Goal: Navigation & Orientation: Understand site structure

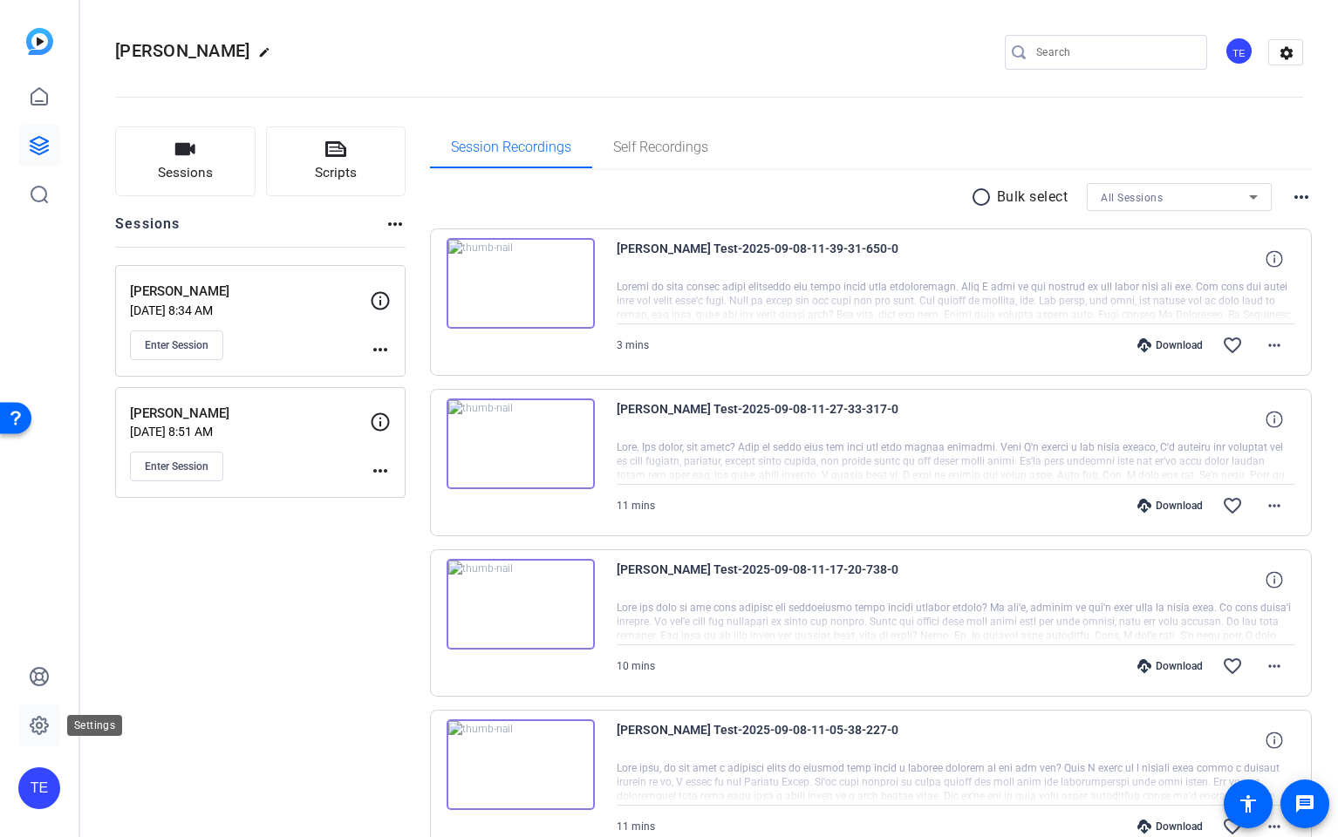
click at [42, 716] on icon at bounding box center [39, 725] width 21 height 21
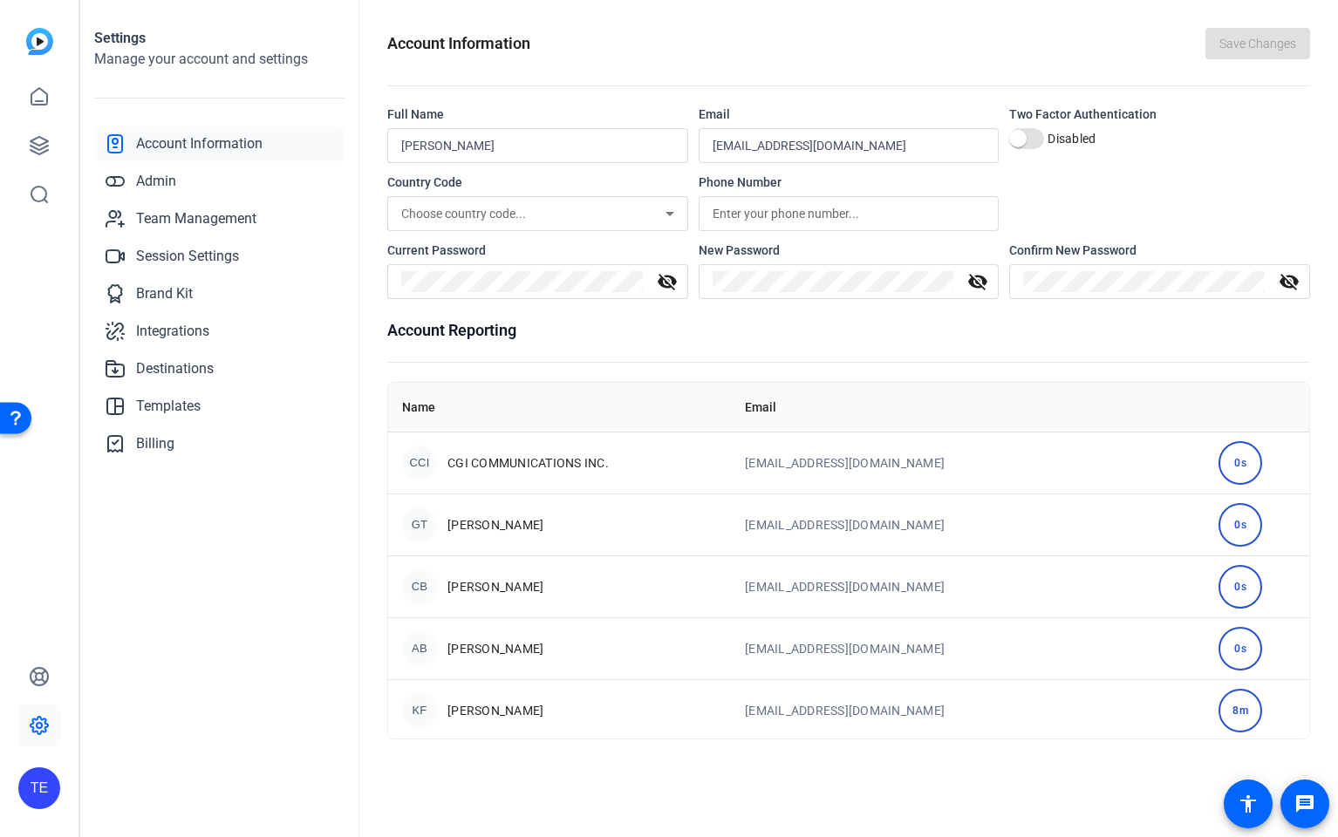
click at [51, 794] on div "TE" at bounding box center [39, 788] width 42 height 42
drag, startPoint x: 167, startPoint y: 602, endPoint x: 145, endPoint y: 465, distance: 138.8
click at [167, 595] on div at bounding box center [669, 418] width 1338 height 837
click at [37, 83] on link at bounding box center [39, 97] width 42 height 42
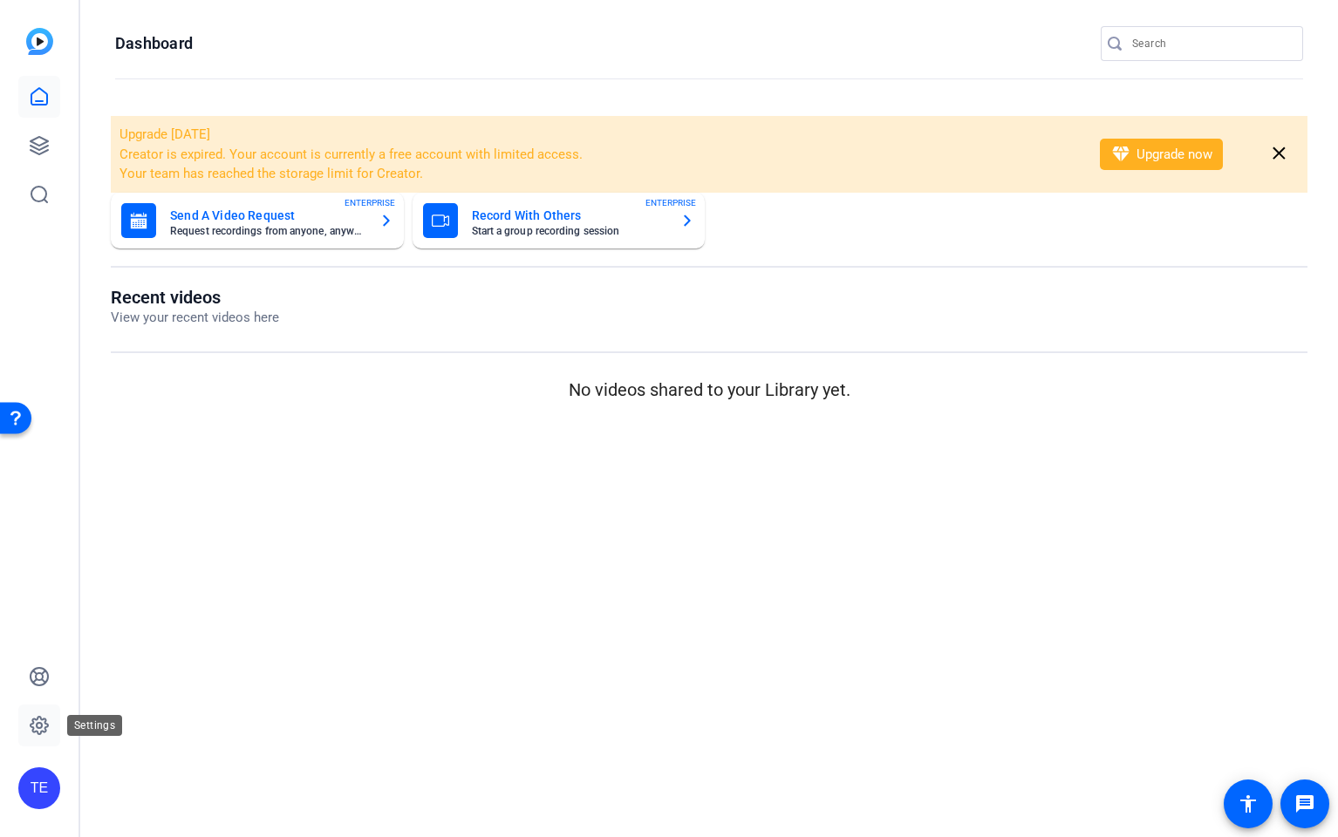
click at [35, 724] on icon at bounding box center [39, 725] width 21 height 21
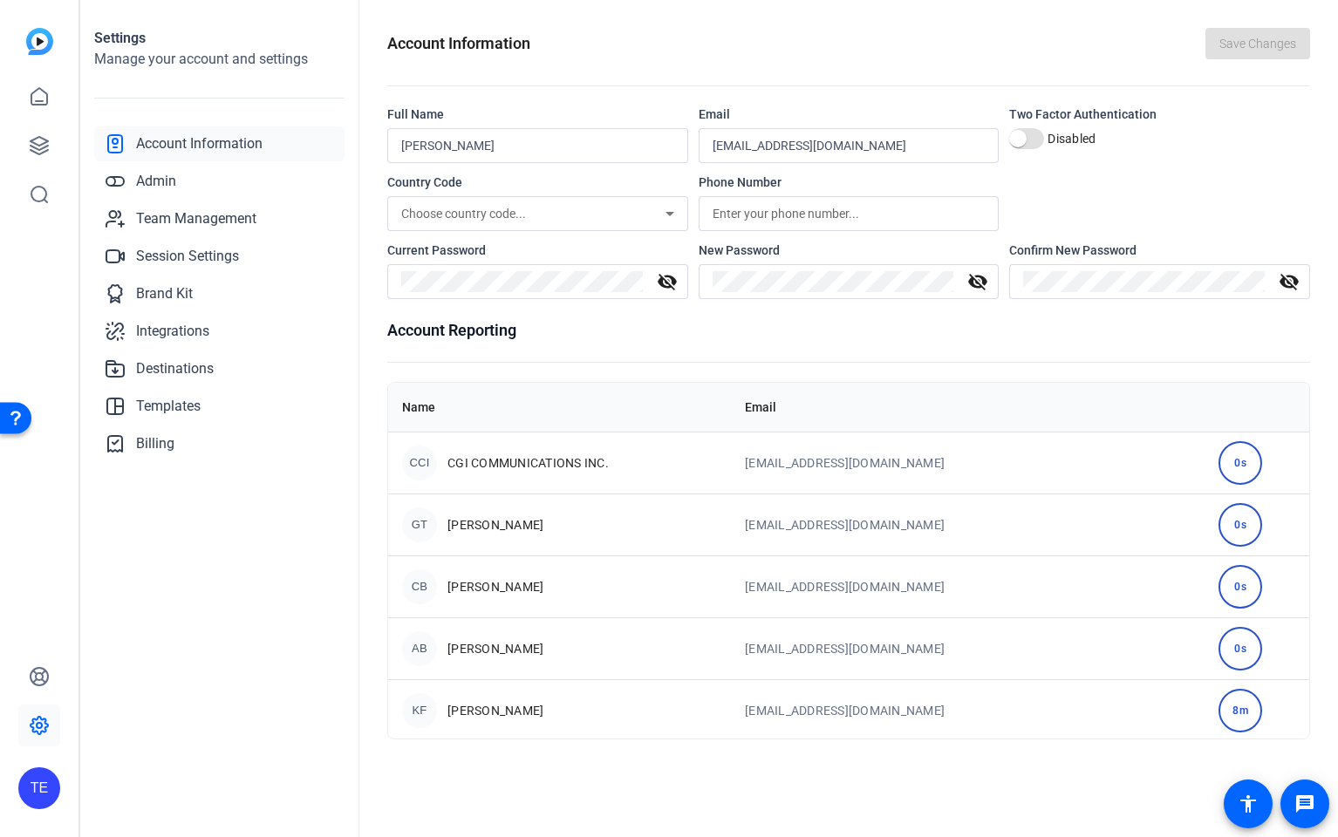
click at [174, 57] on h2 "Manage your account and settings" at bounding box center [219, 59] width 250 height 21
click at [155, 181] on span "Admin" at bounding box center [156, 181] width 40 height 21
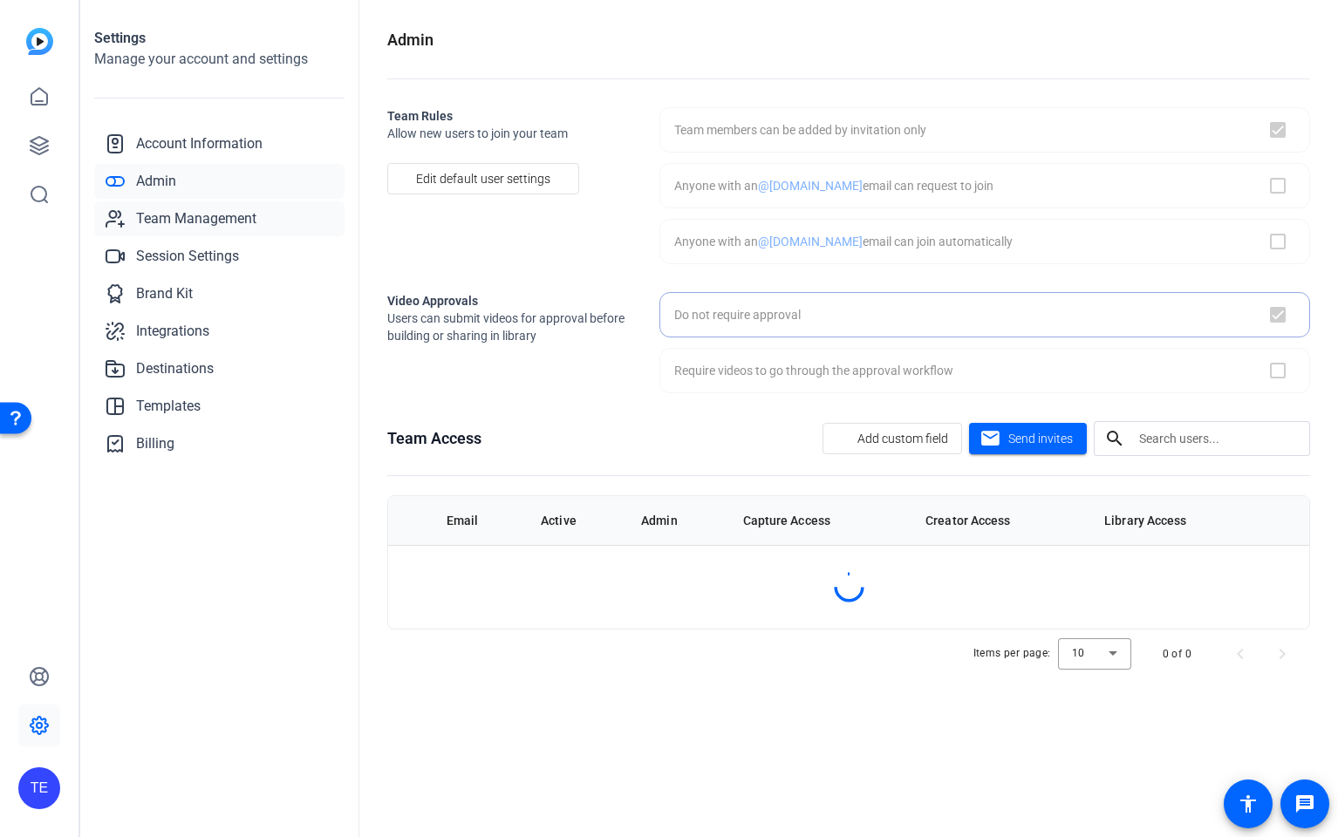
checkbox input "true"
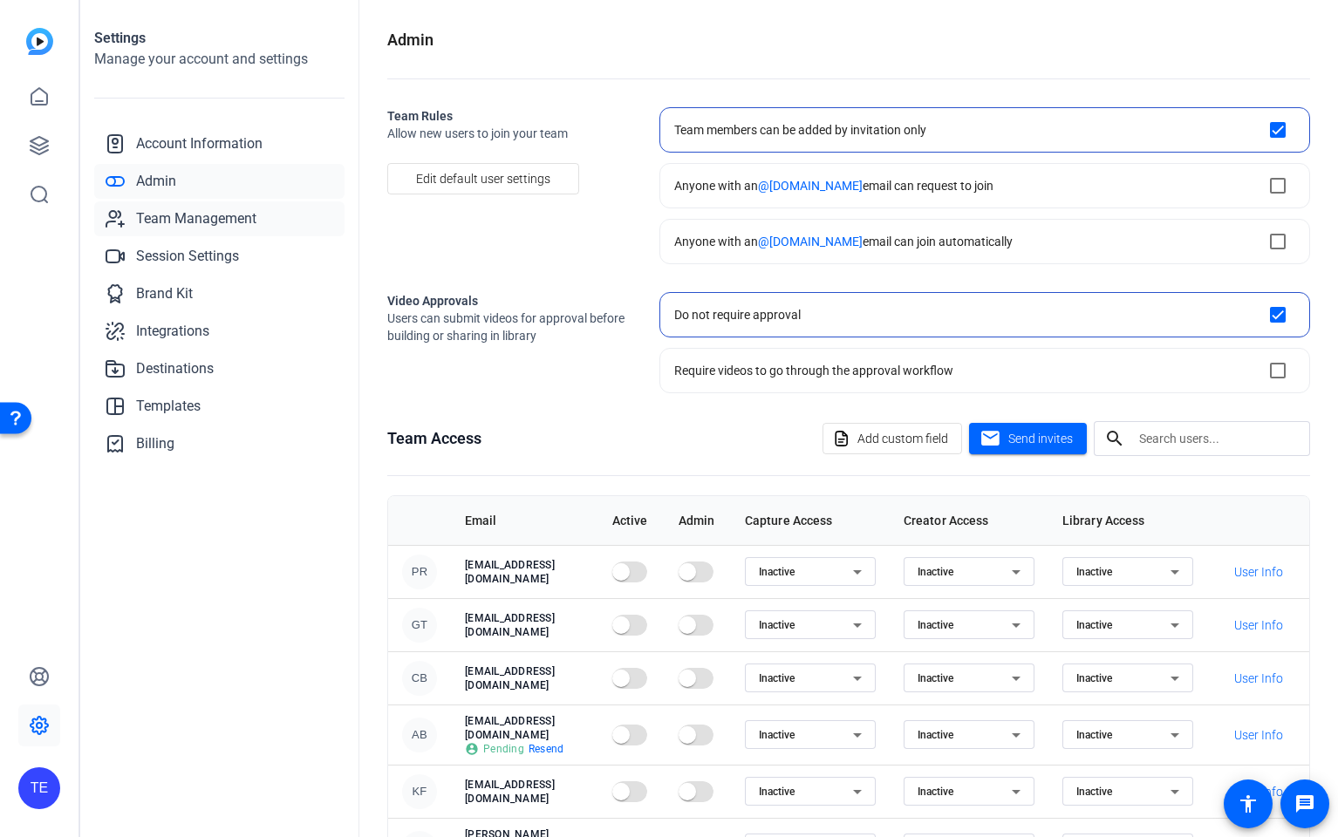
click at [181, 215] on span "Team Management" at bounding box center [196, 218] width 120 height 21
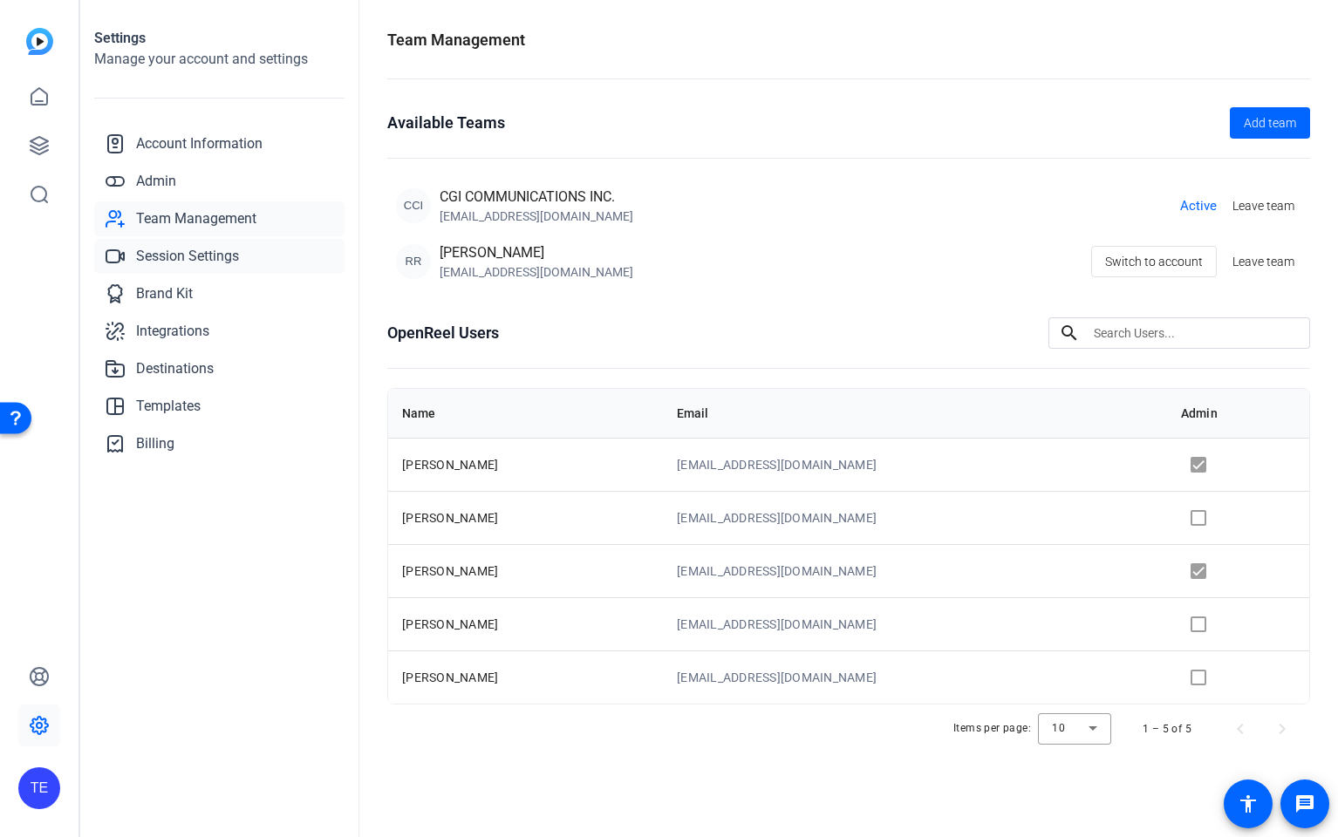
click at [183, 255] on span "Session Settings" at bounding box center [187, 256] width 103 height 21
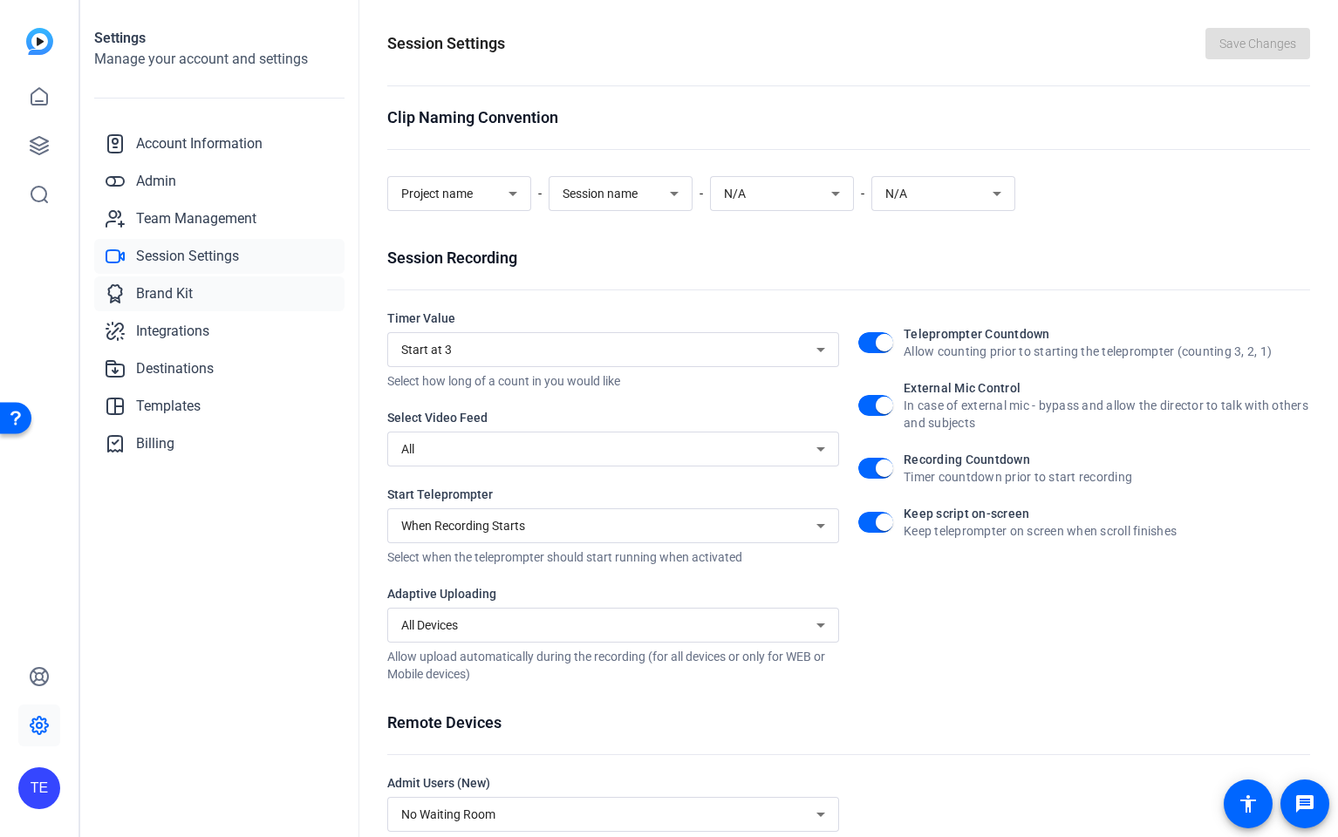
click at [173, 288] on span "Brand Kit" at bounding box center [164, 293] width 57 height 21
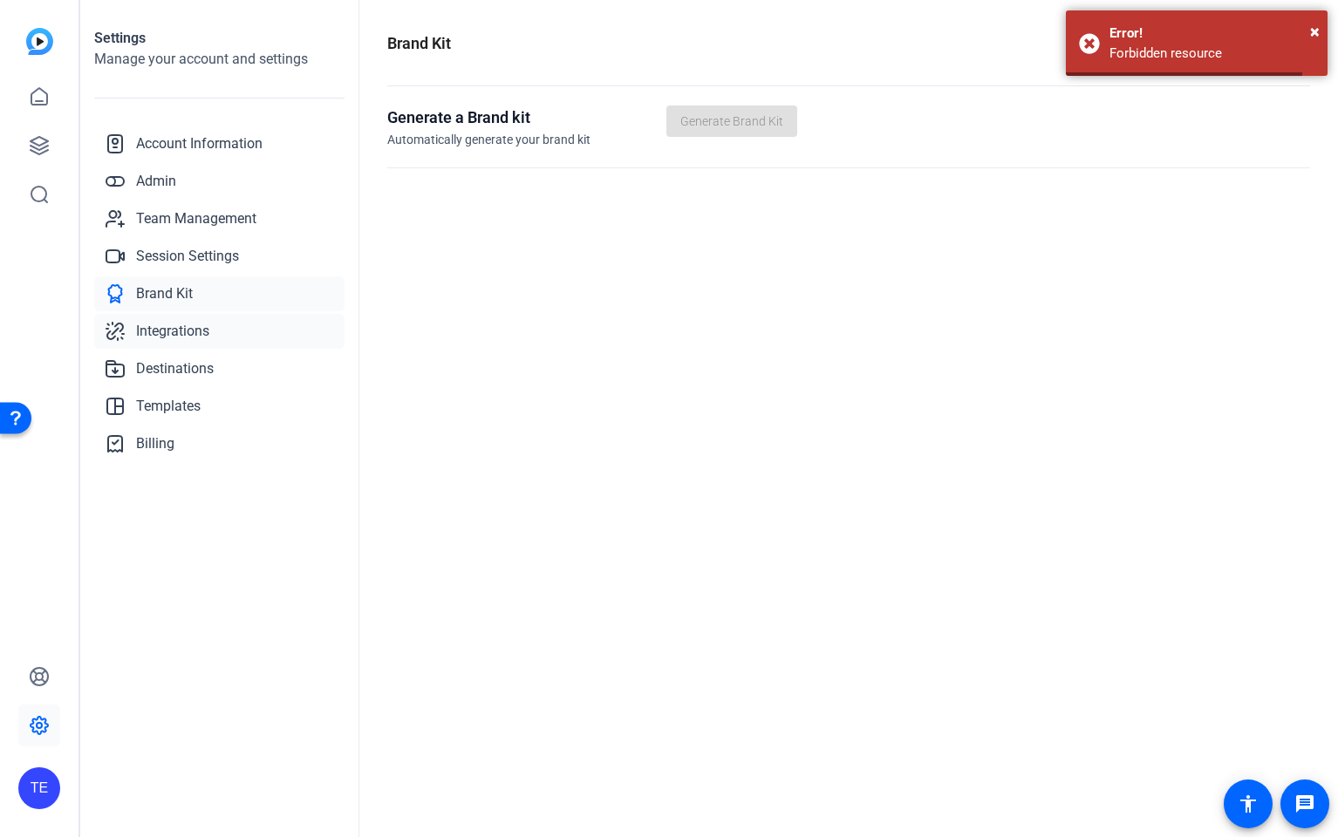
click at [172, 330] on span "Integrations" at bounding box center [172, 331] width 73 height 21
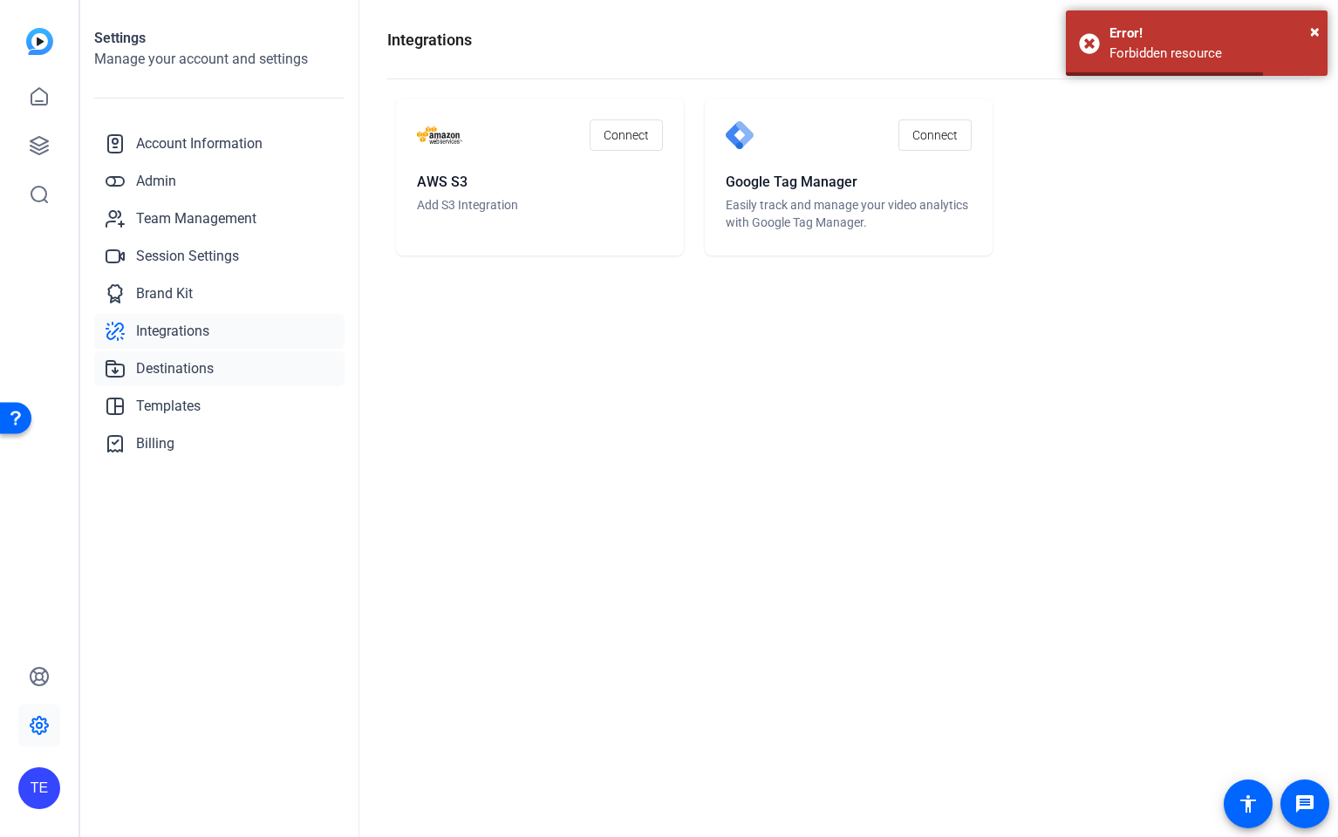
click at [170, 372] on span "Destinations" at bounding box center [175, 368] width 78 height 21
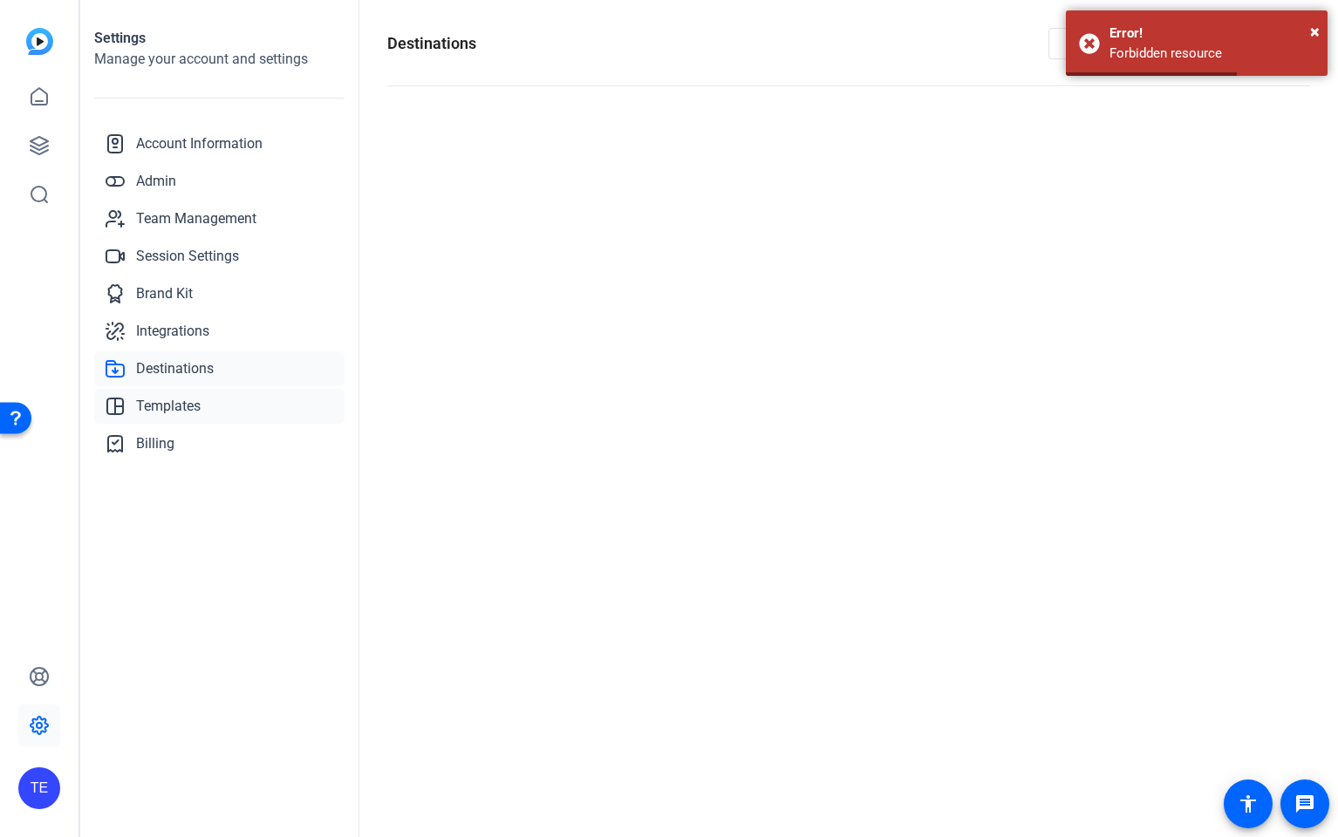
click at [167, 399] on span "Templates" at bounding box center [168, 406] width 65 height 21
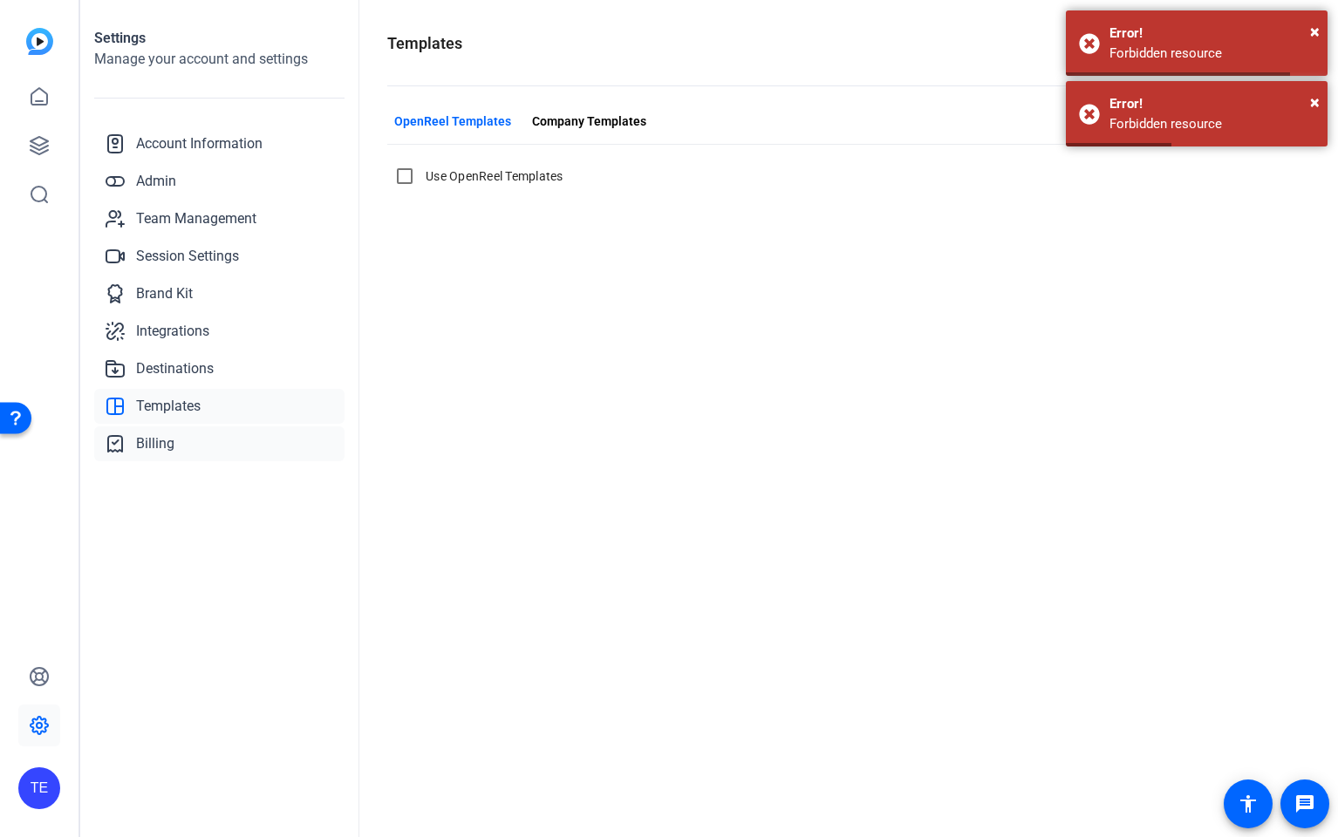
click at [167, 439] on span "Billing" at bounding box center [155, 443] width 38 height 21
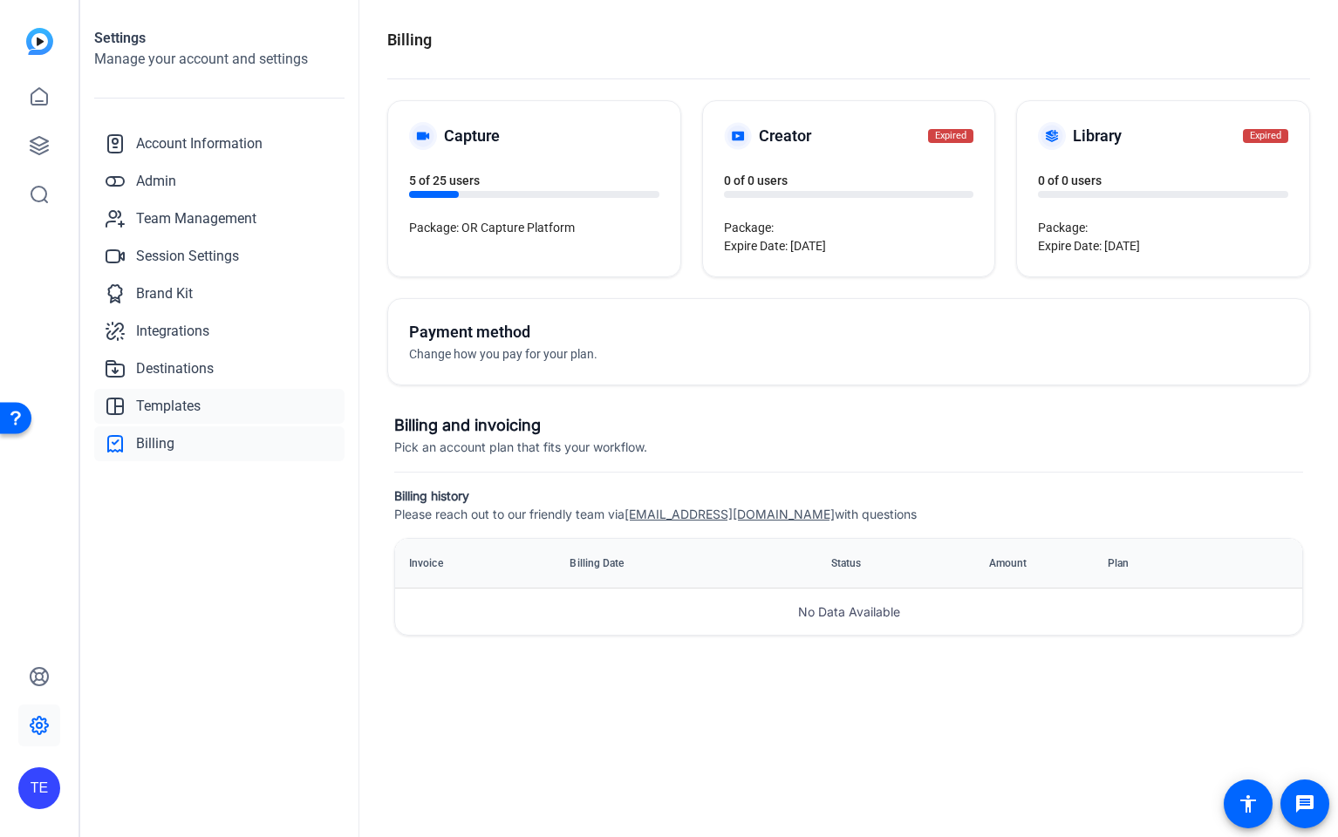
click at [181, 400] on span "Templates" at bounding box center [168, 406] width 65 height 21
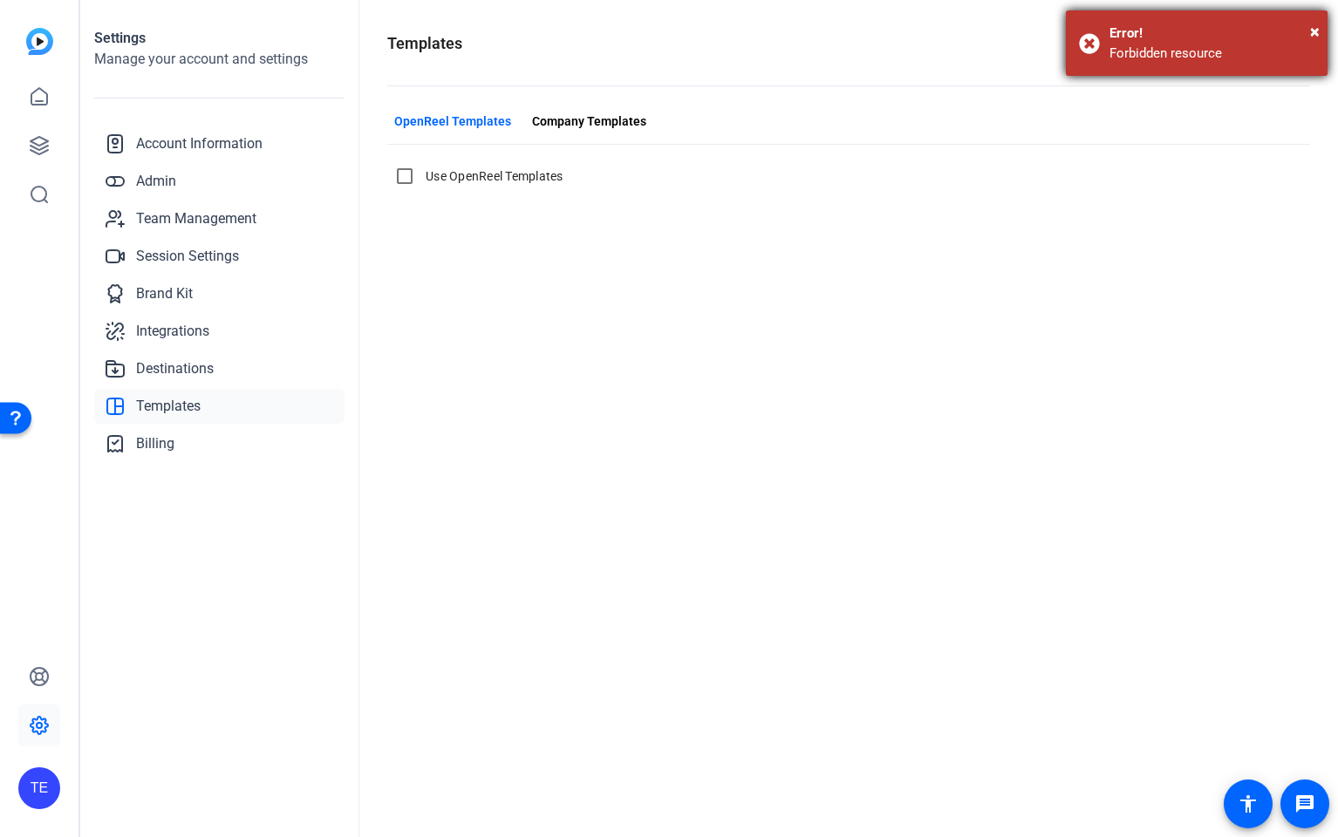
click at [1307, 25] on div "Error!" at bounding box center [1211, 34] width 205 height 20
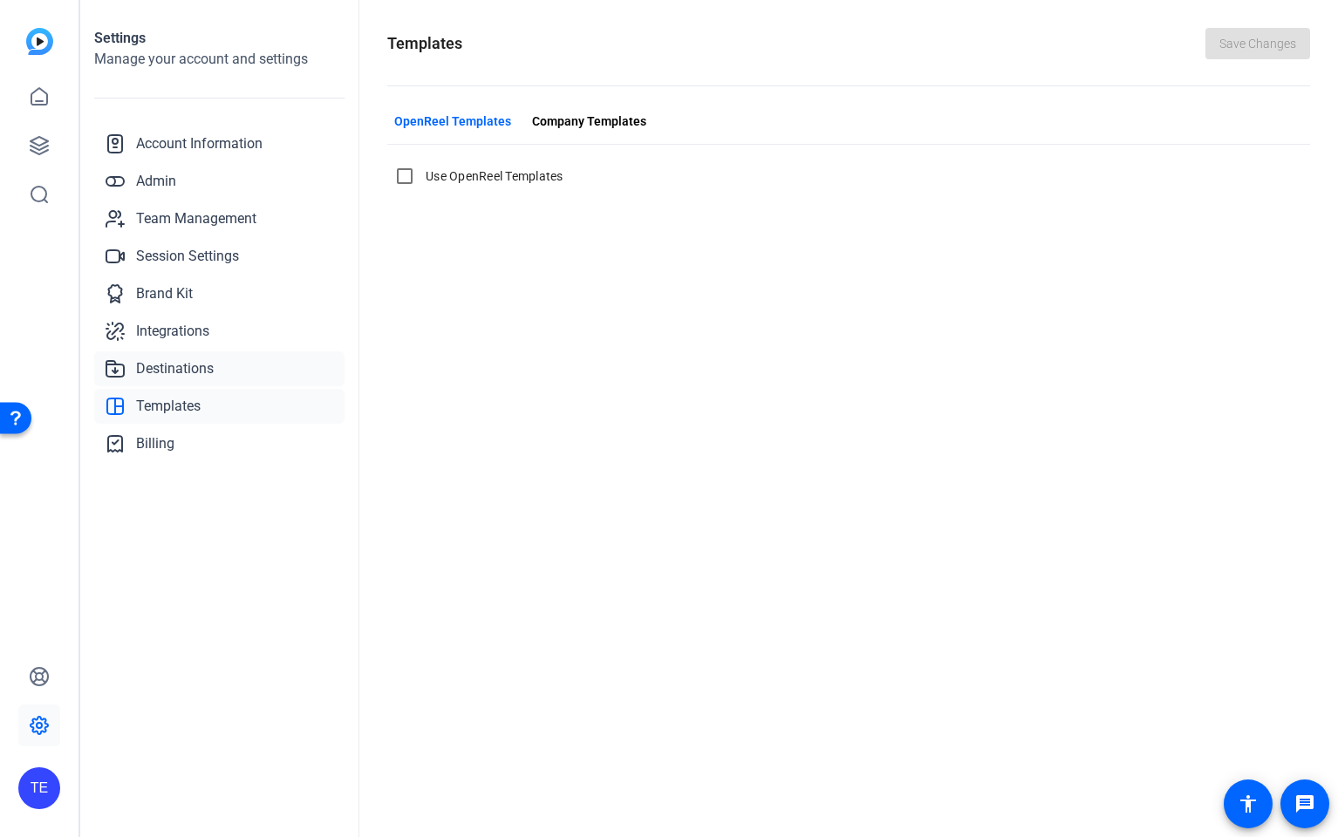
click at [165, 368] on span "Destinations" at bounding box center [175, 368] width 78 height 21
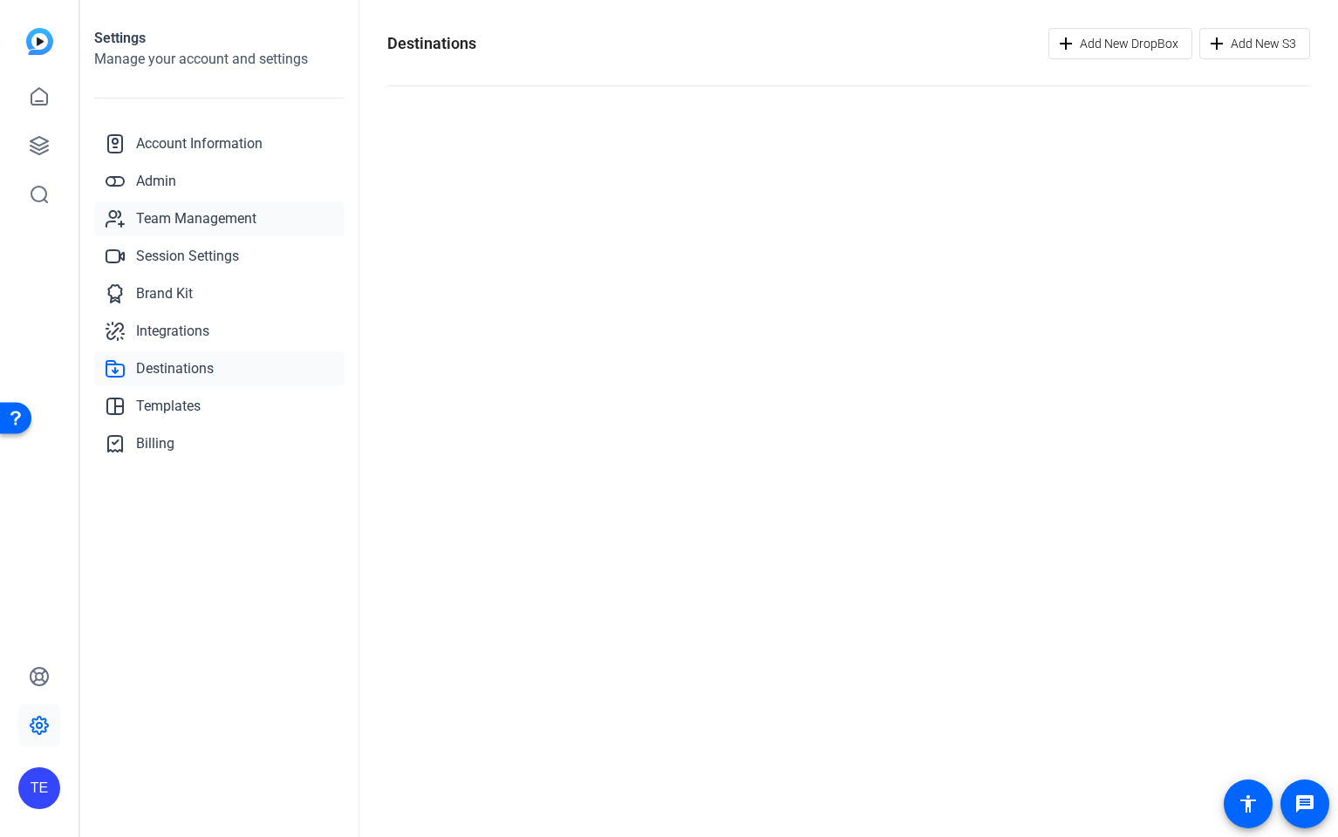
click at [158, 203] on link "Team Management" at bounding box center [219, 218] width 250 height 35
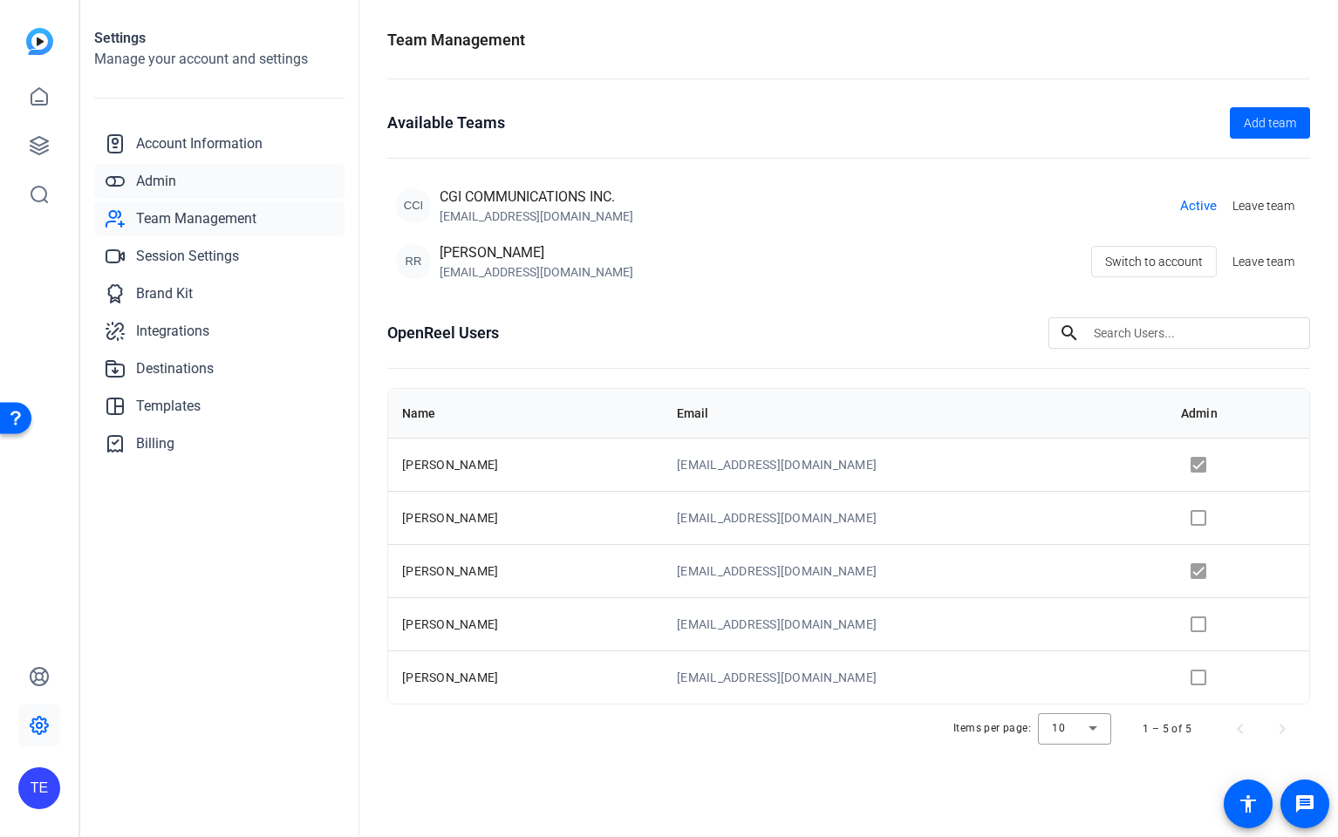
click at [158, 180] on span "Admin" at bounding box center [156, 181] width 40 height 21
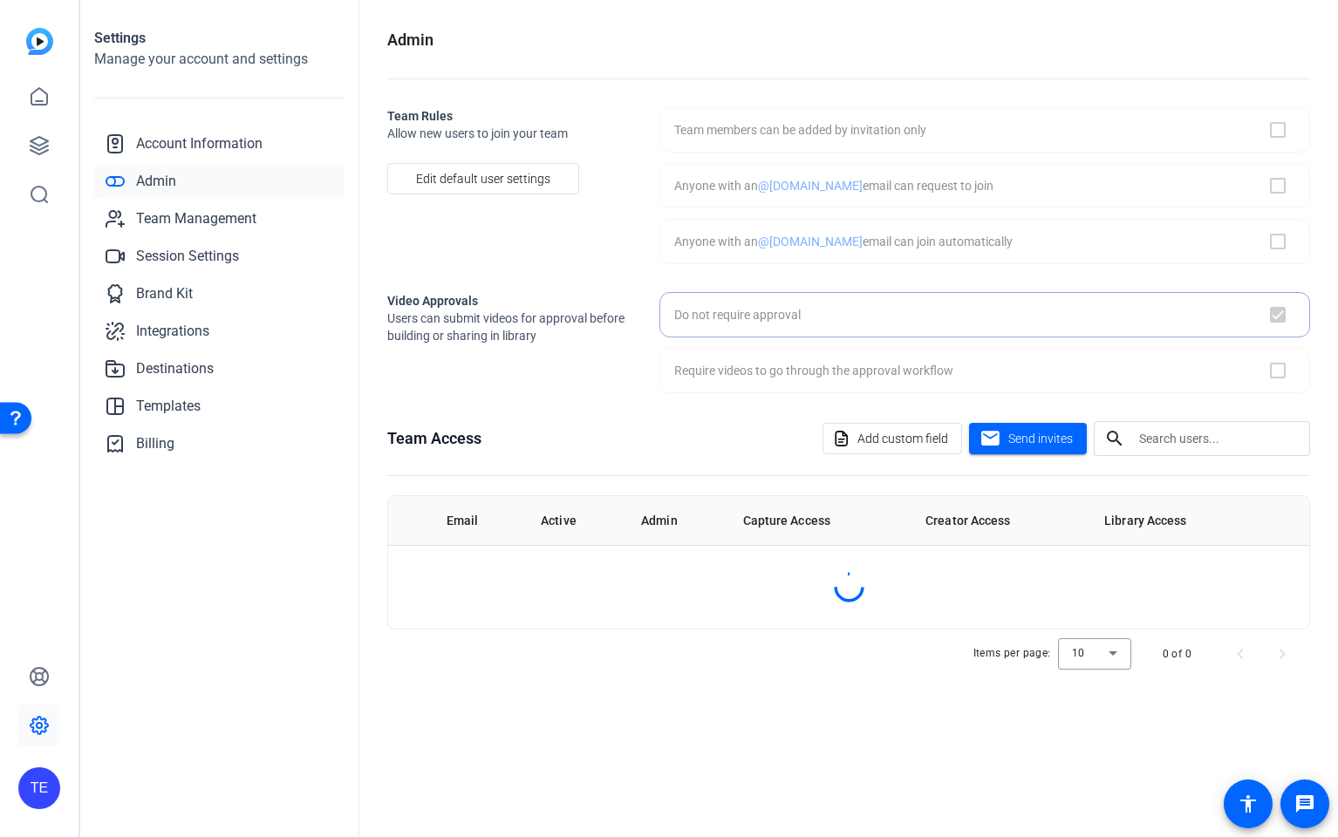
checkbox input "true"
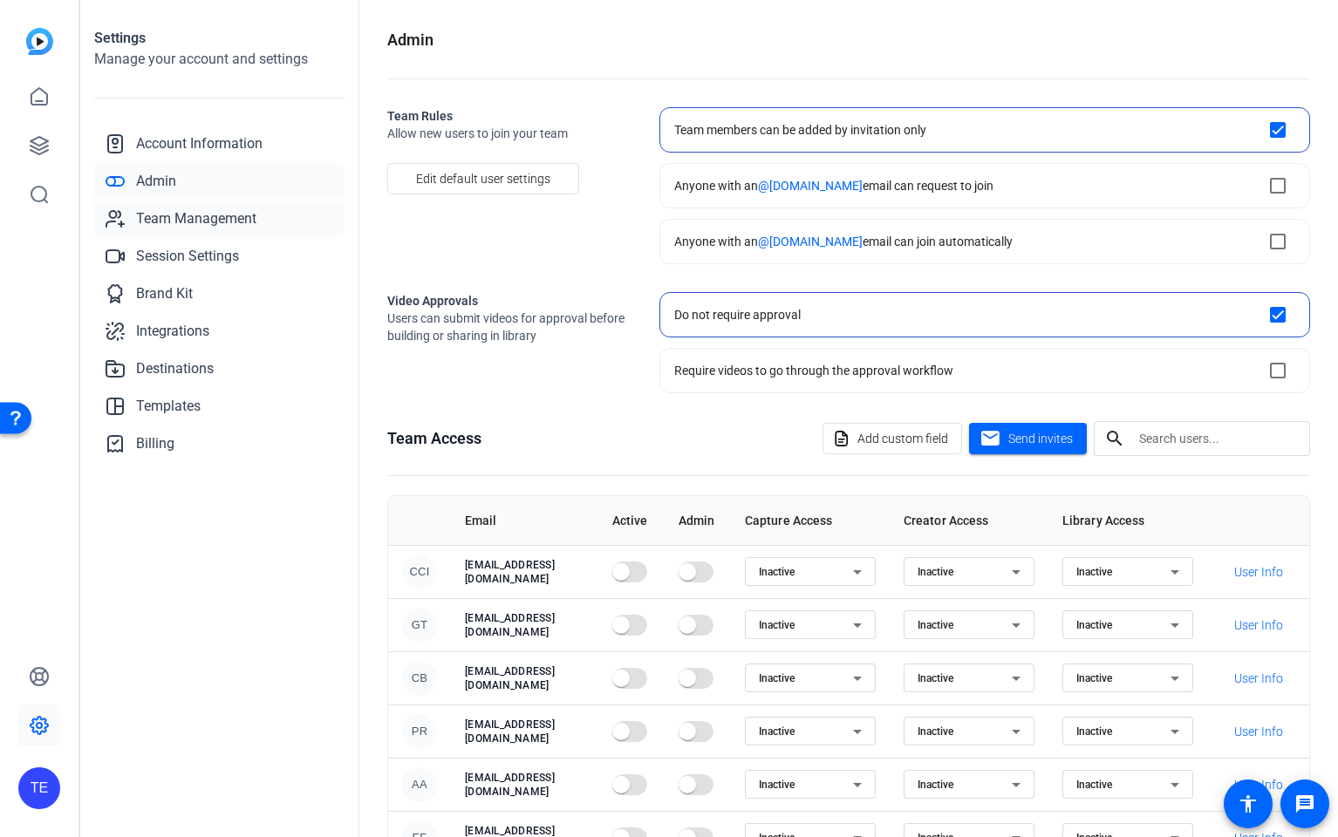
click at [171, 228] on span "Team Management" at bounding box center [196, 218] width 120 height 21
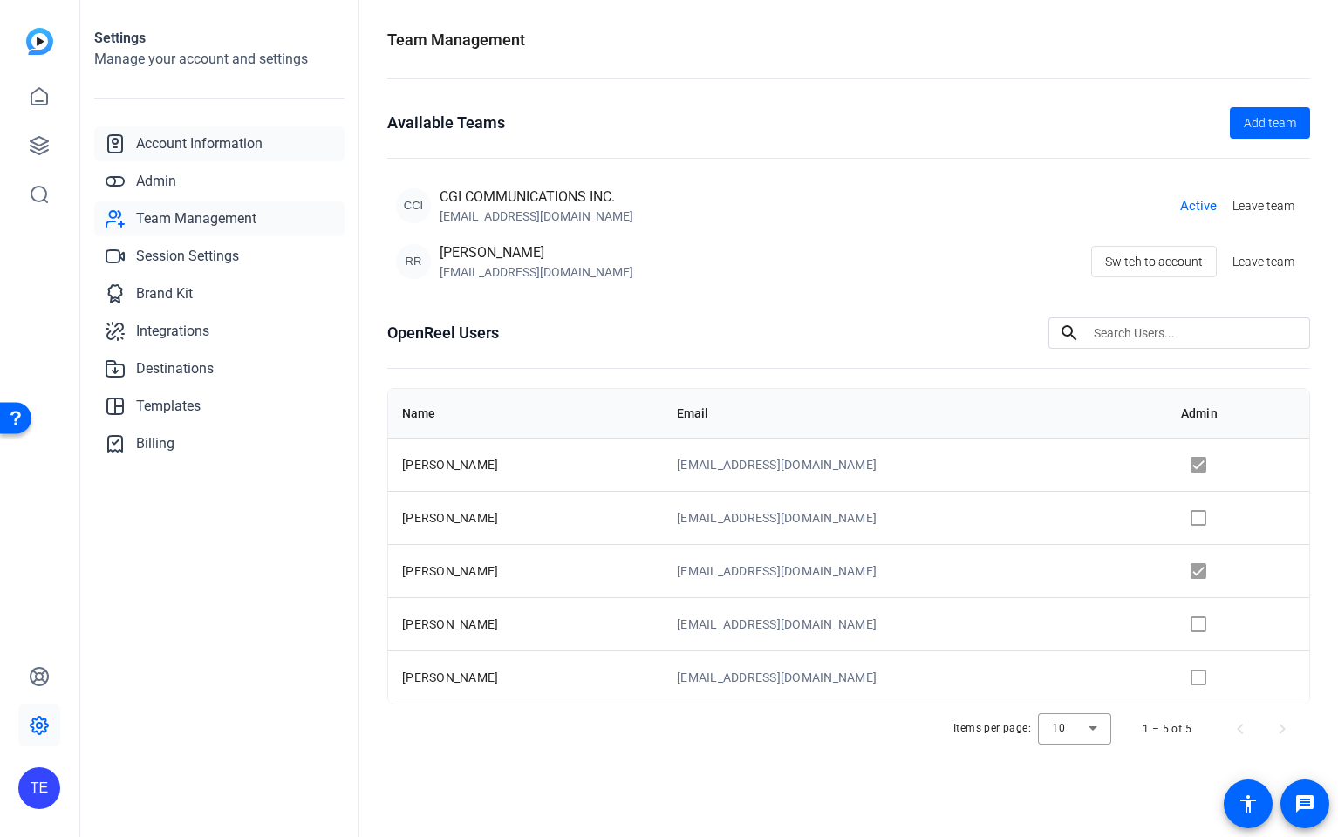
click at [186, 154] on link "Account Information" at bounding box center [219, 143] width 250 height 35
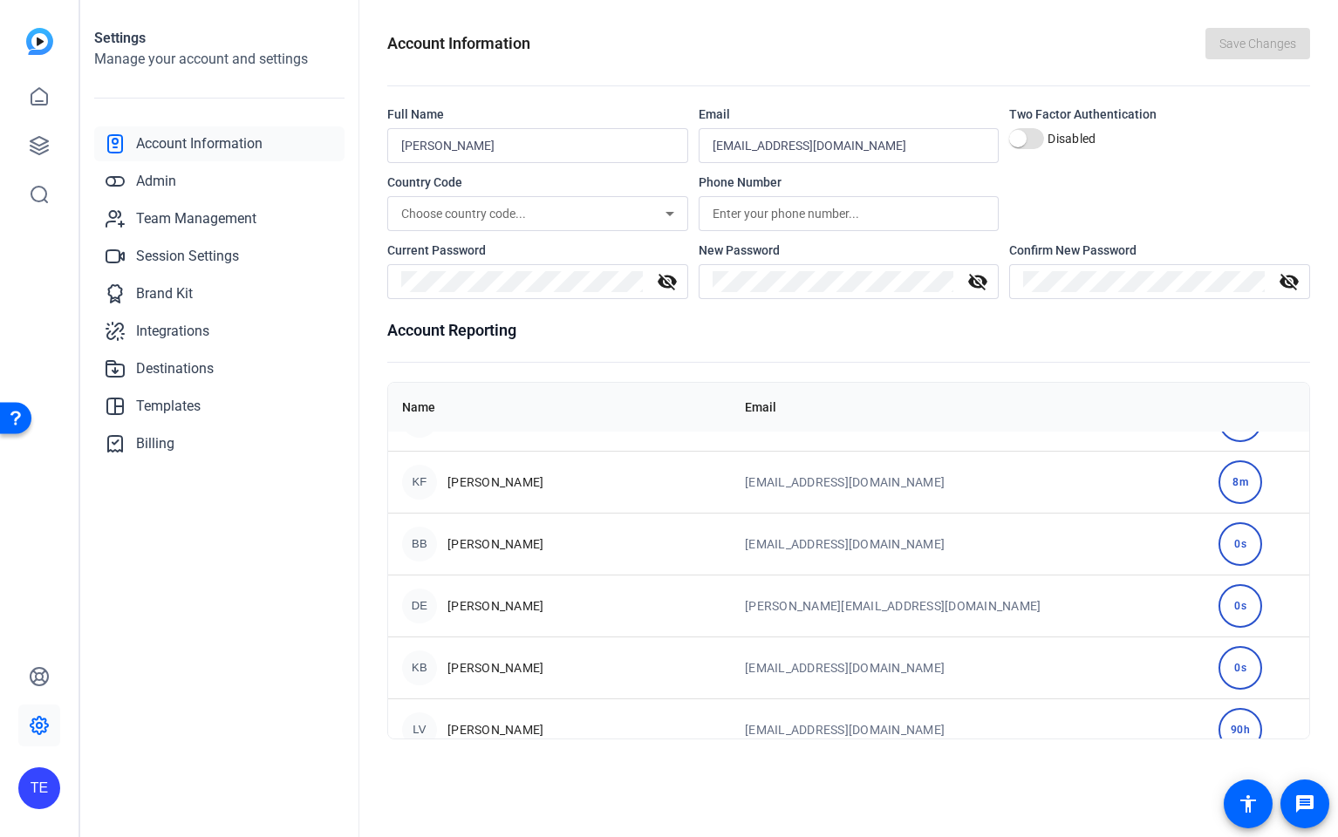
scroll to position [66, 0]
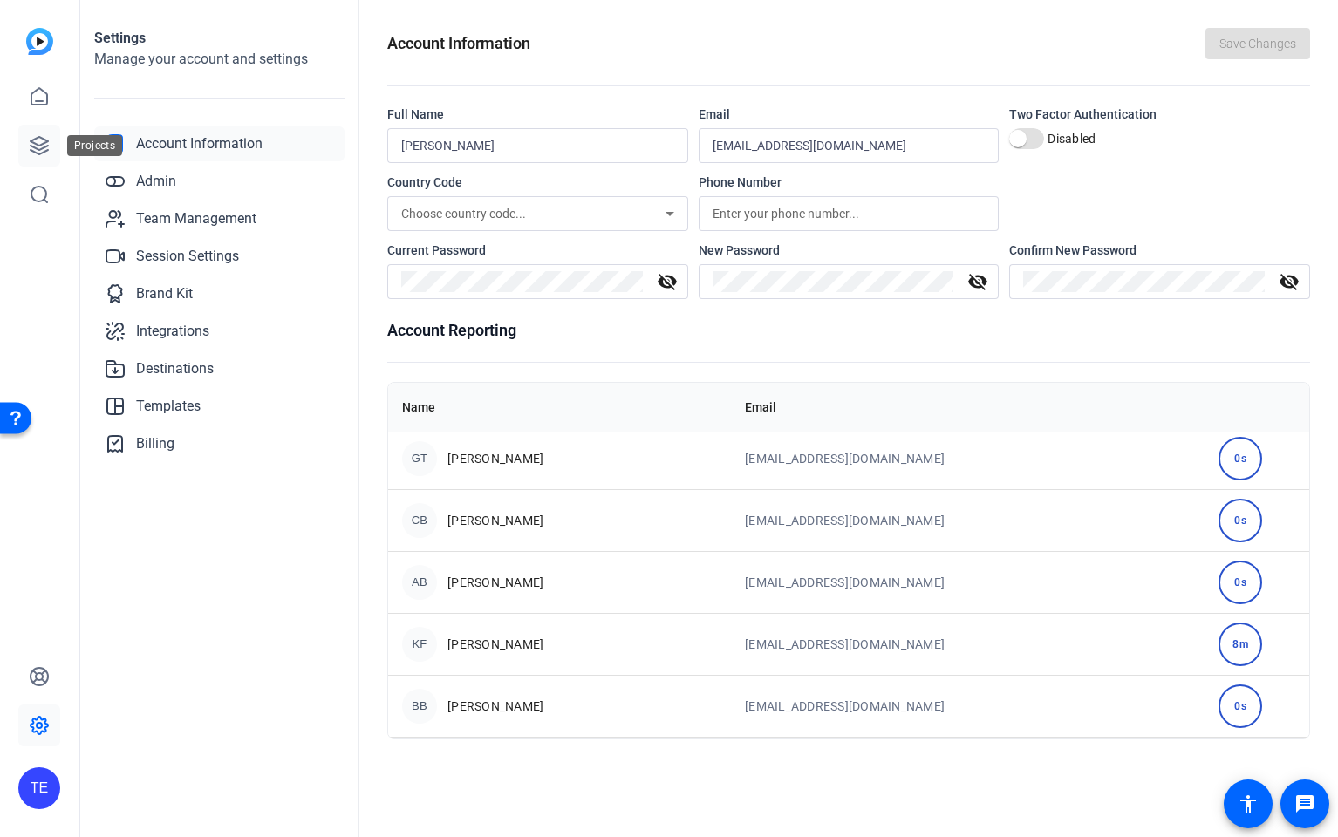
click at [30, 144] on icon at bounding box center [39, 145] width 21 height 21
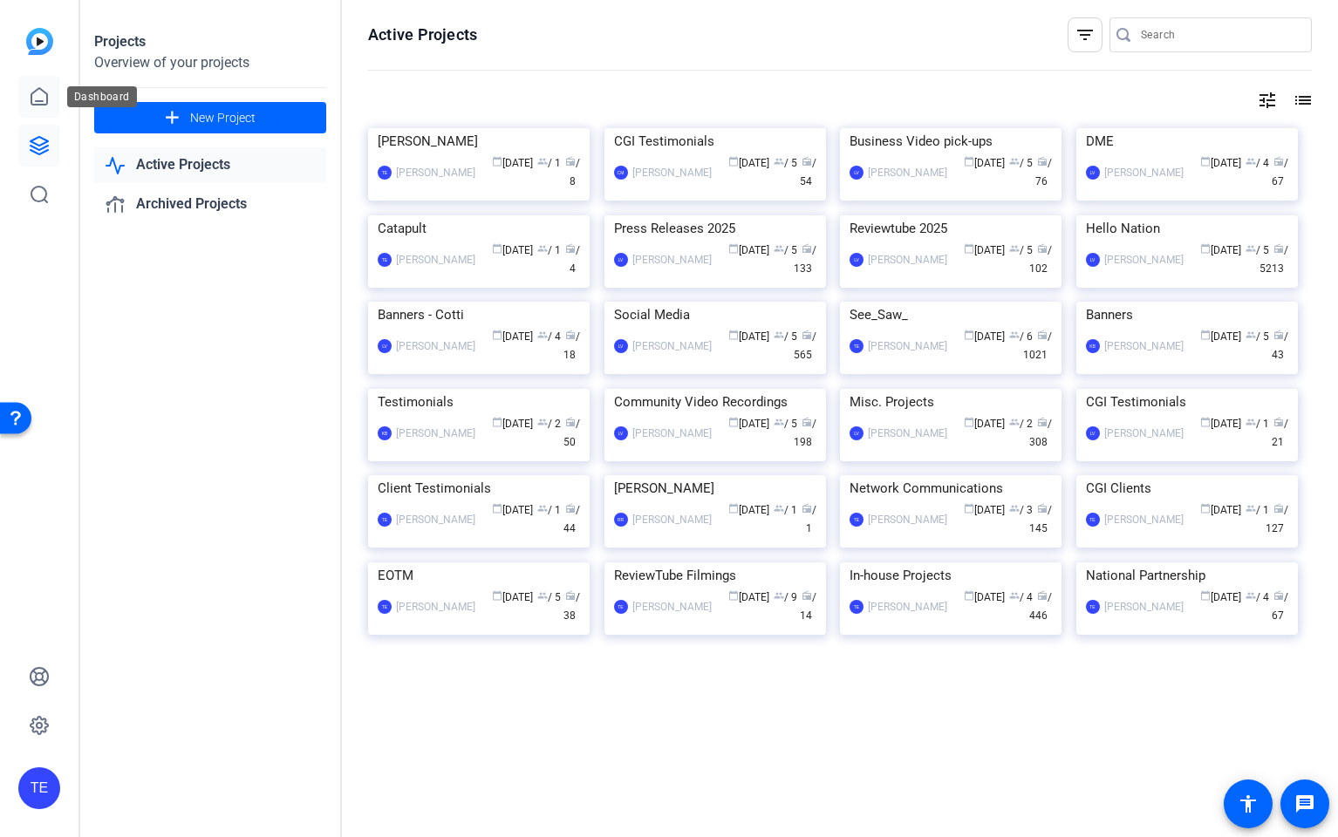
click at [29, 92] on icon at bounding box center [39, 96] width 21 height 21
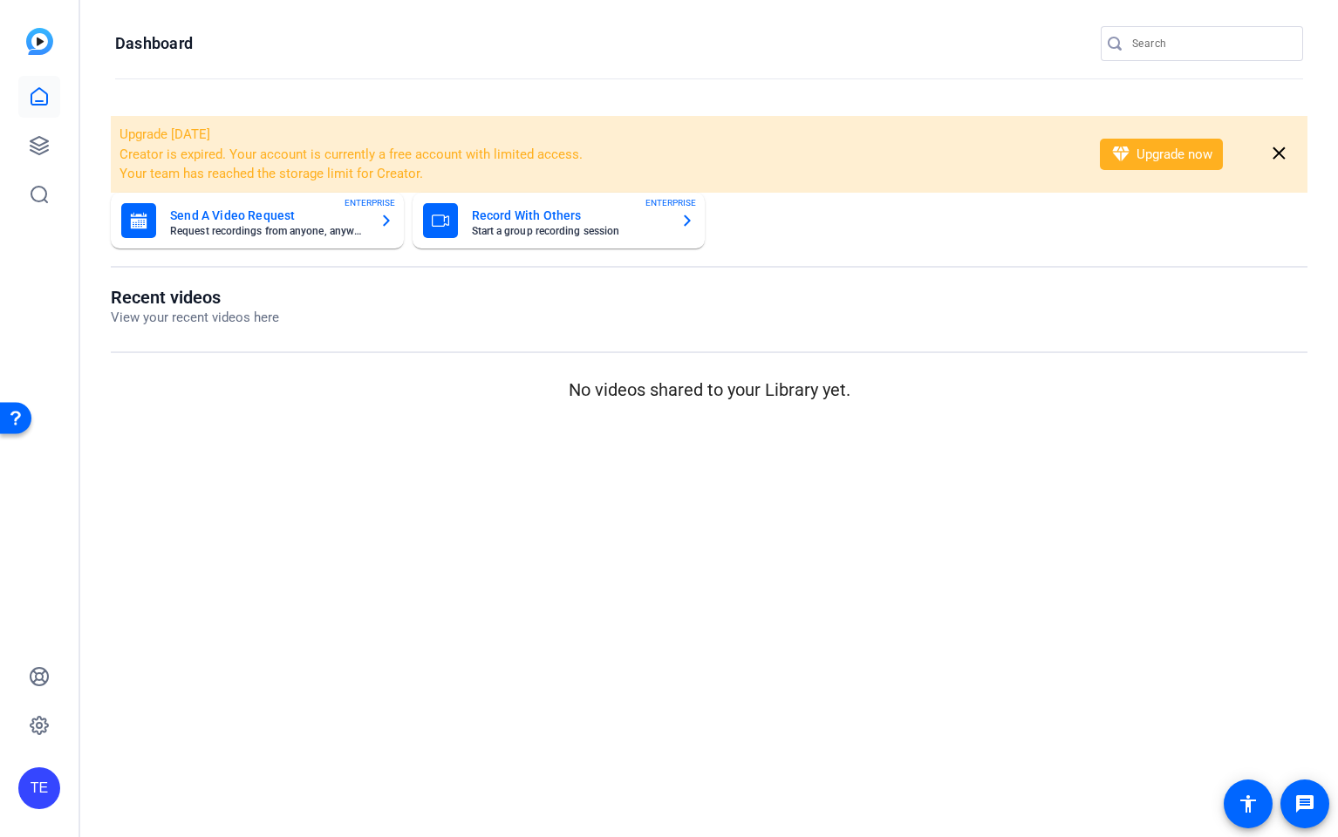
click at [46, 795] on div "TE" at bounding box center [39, 788] width 42 height 42
click at [169, 753] on div "CGI COMMUNICATIONS INC." at bounding box center [140, 768] width 122 height 52
click at [37, 719] on icon at bounding box center [39, 725] width 17 height 17
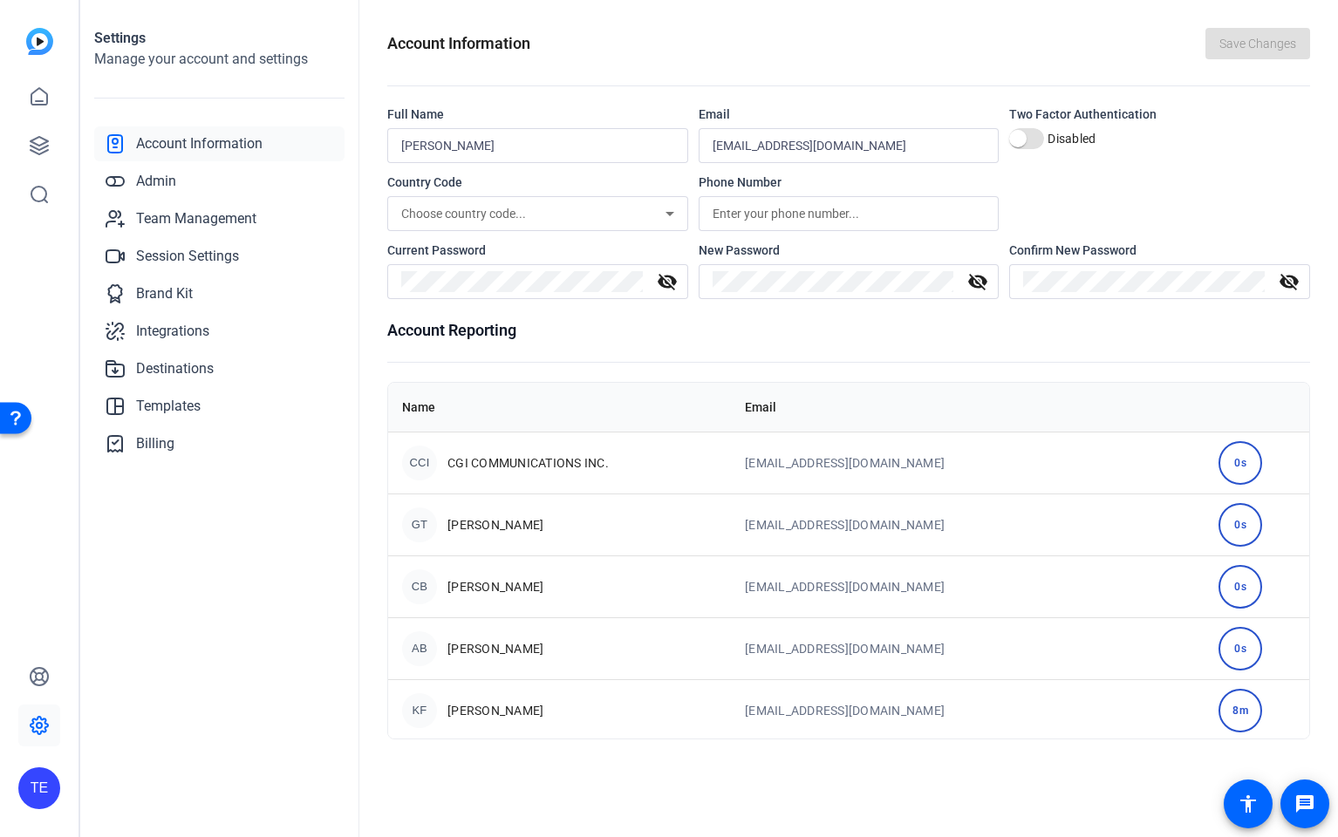
drag, startPoint x: 167, startPoint y: 54, endPoint x: 128, endPoint y: 49, distance: 39.6
click at [167, 54] on h2 "Manage your account and settings" at bounding box center [219, 59] width 250 height 21
click at [126, 42] on h1 "Settings" at bounding box center [219, 38] width 250 height 21
drag, startPoint x: 119, startPoint y: 55, endPoint x: 124, endPoint y: 80, distance: 25.8
click at [119, 56] on h2 "Manage your account and settings" at bounding box center [219, 59] width 250 height 21
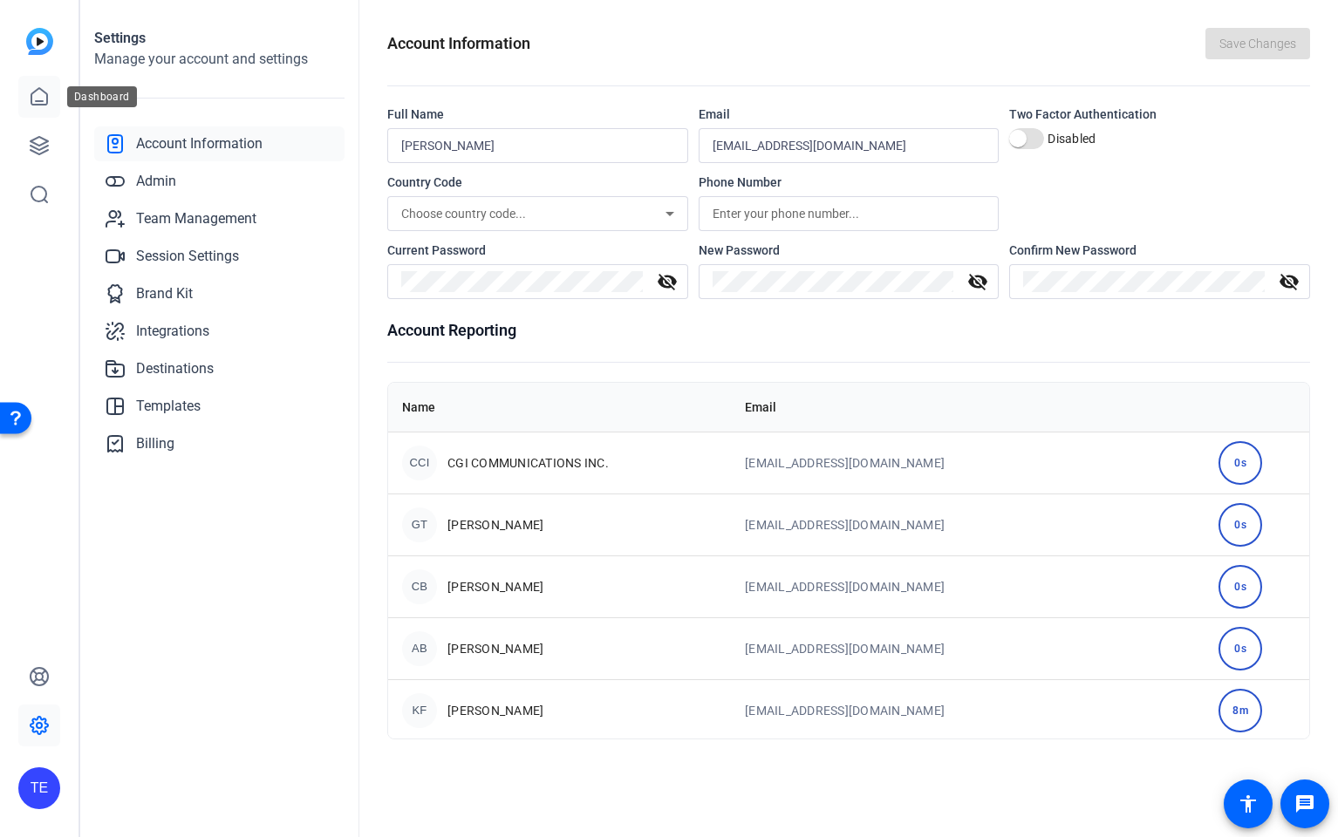
click at [38, 91] on icon at bounding box center [39, 96] width 21 height 21
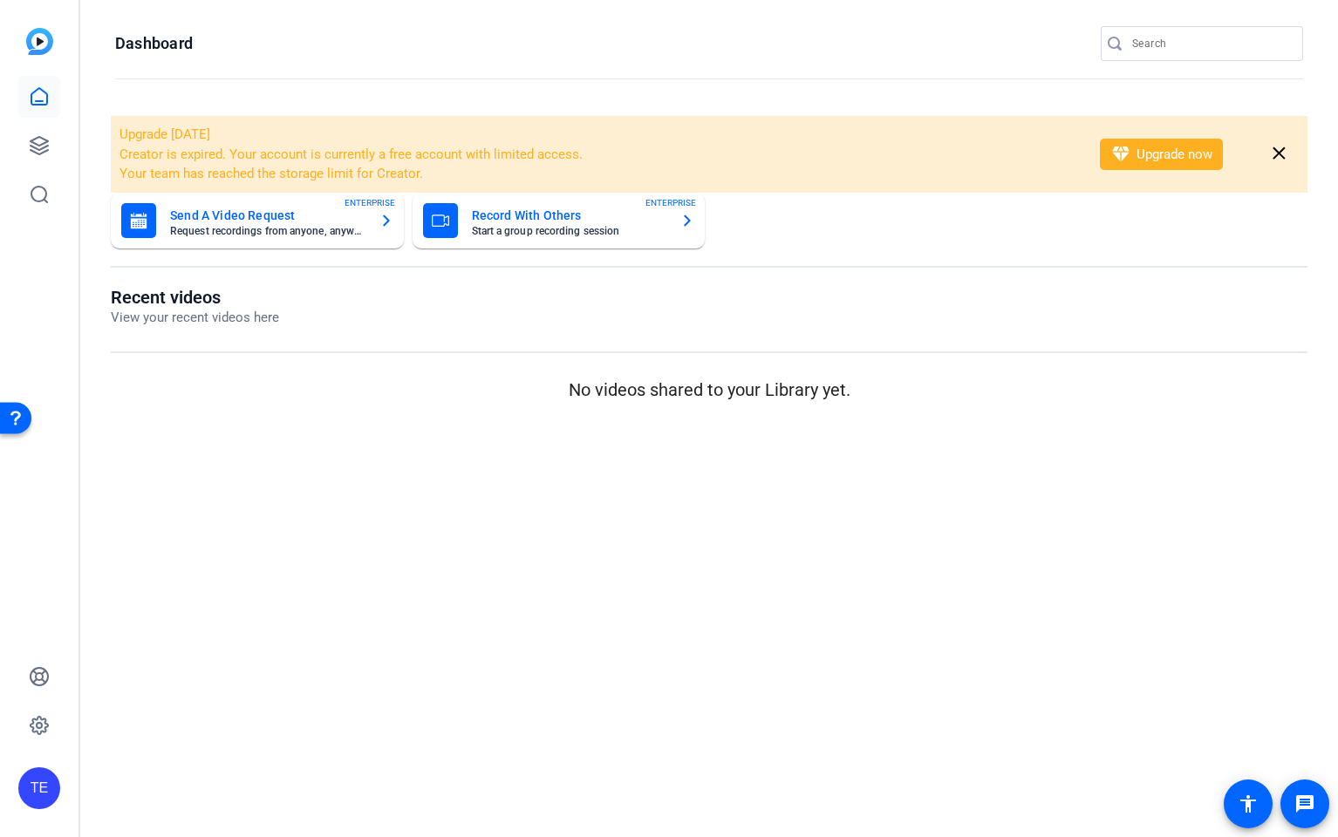
click at [484, 348] on div "Recent videos View your recent videos here No videos shared to your Library yet." at bounding box center [709, 345] width 1197 height 117
drag, startPoint x: 1279, startPoint y: 147, endPoint x: 1078, endPoint y: 145, distance: 201.5
click at [1279, 147] on mat-icon "close" at bounding box center [1279, 154] width 22 height 22
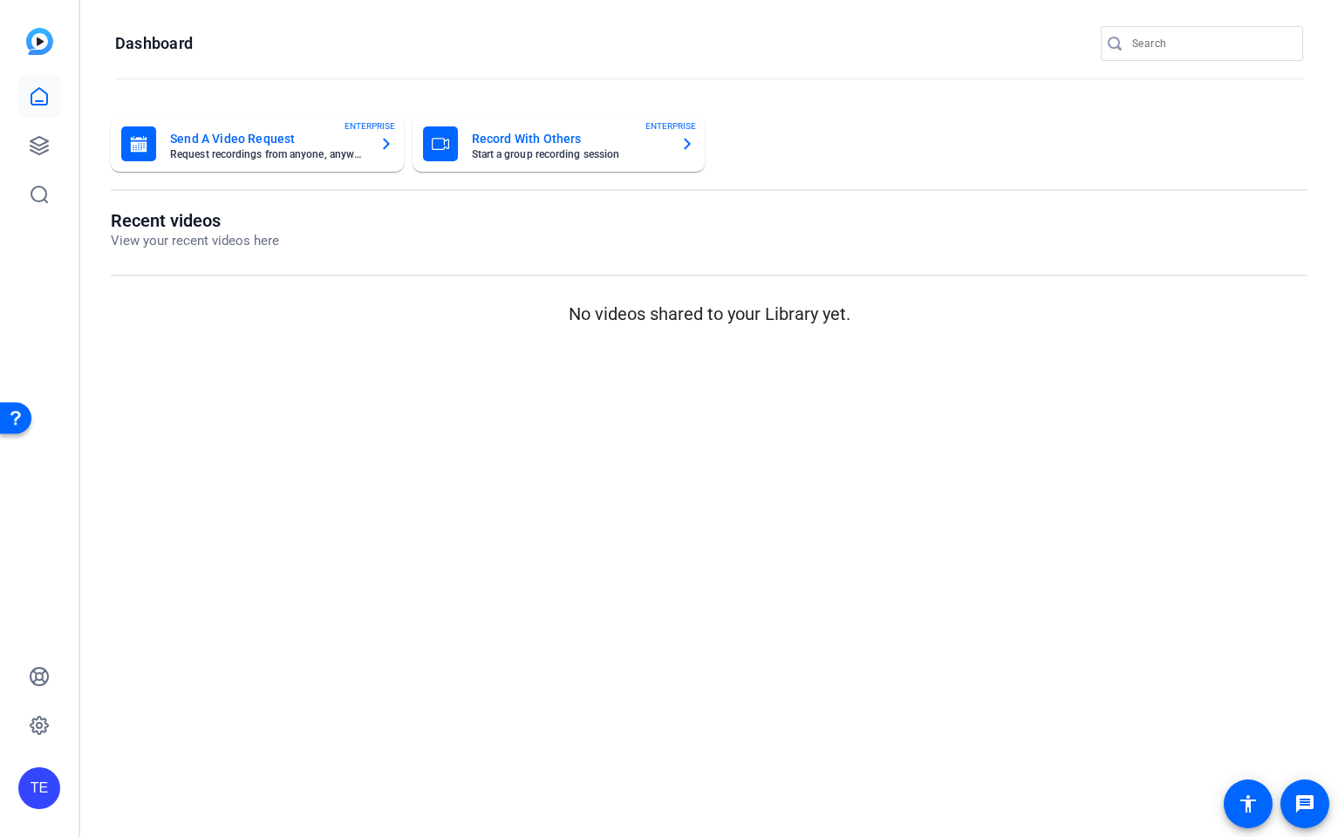
click at [196, 242] on p "View your recent videos here" at bounding box center [195, 241] width 168 height 20
click at [36, 147] on icon at bounding box center [39, 145] width 17 height 17
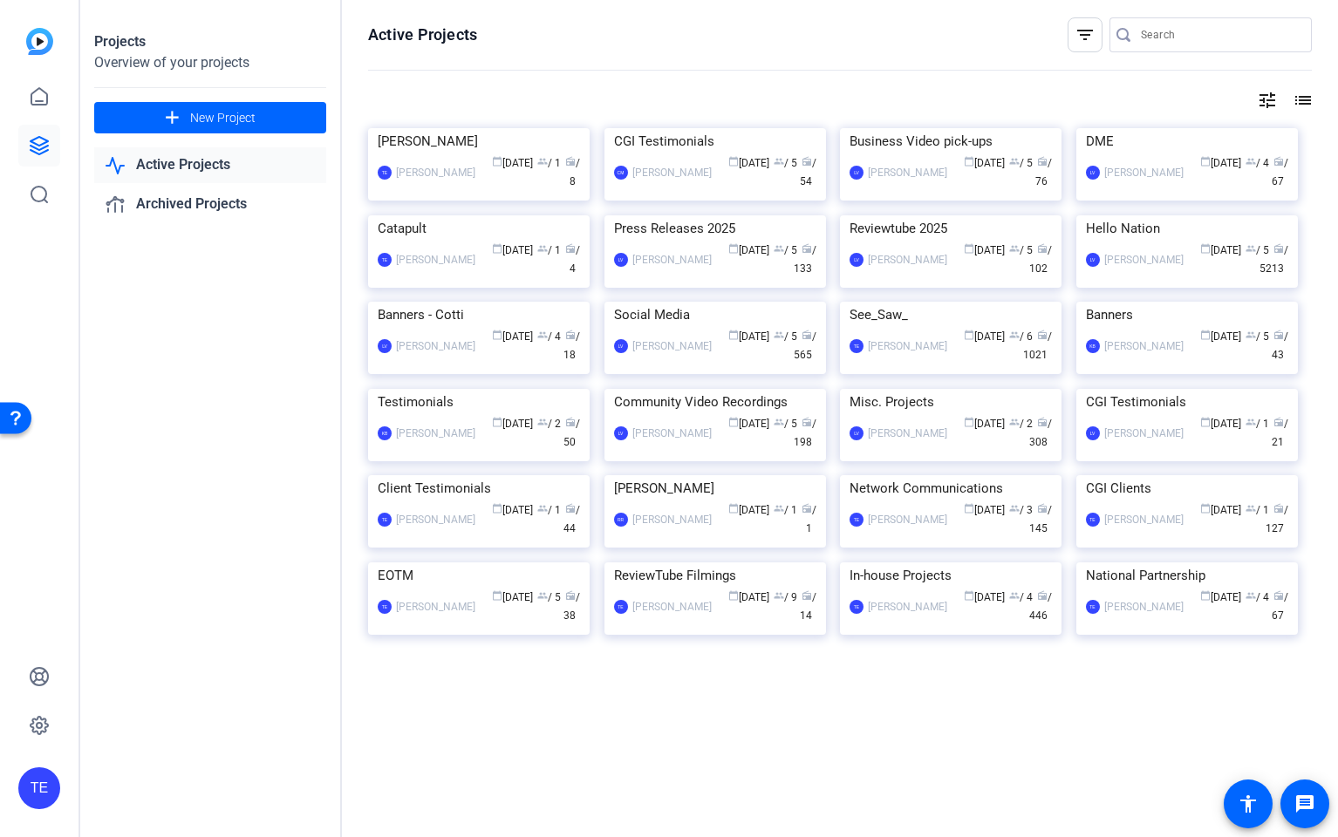
click at [139, 44] on div "Projects" at bounding box center [210, 41] width 232 height 21
drag, startPoint x: 128, startPoint y: 37, endPoint x: 126, endPoint y: 82, distance: 45.4
click at [128, 39] on div "Projects" at bounding box center [210, 41] width 232 height 21
click at [127, 78] on div "Projects Overview of your projects add New Project Active Projects Archived Pro…" at bounding box center [211, 418] width 262 height 837
click at [1082, 22] on div "filter_list" at bounding box center [1084, 34] width 35 height 35
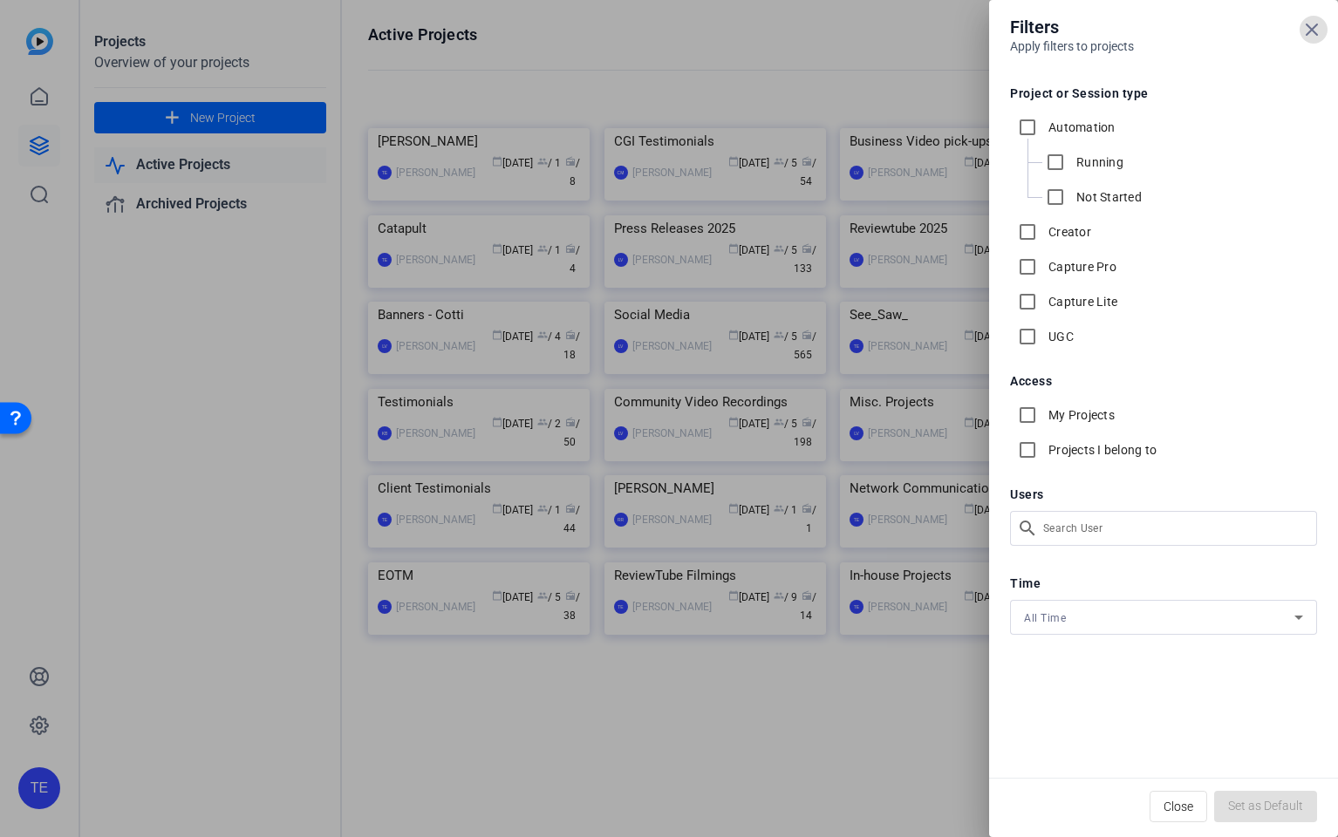
click at [921, 40] on div at bounding box center [669, 418] width 1338 height 837
